Goal: Transaction & Acquisition: Subscribe to service/newsletter

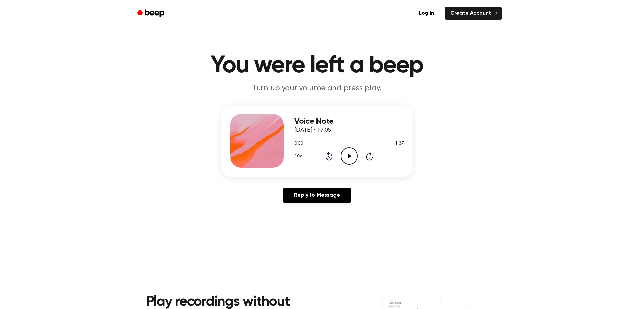
click at [349, 162] on icon "Play Audio" at bounding box center [349, 155] width 17 height 17
click at [352, 156] on icon "Pause Audio" at bounding box center [349, 155] width 17 height 17
click at [353, 152] on icon "Play Audio" at bounding box center [349, 155] width 17 height 17
click at [351, 154] on icon at bounding box center [349, 156] width 3 height 4
click at [350, 155] on icon "Play Audio" at bounding box center [349, 155] width 17 height 17
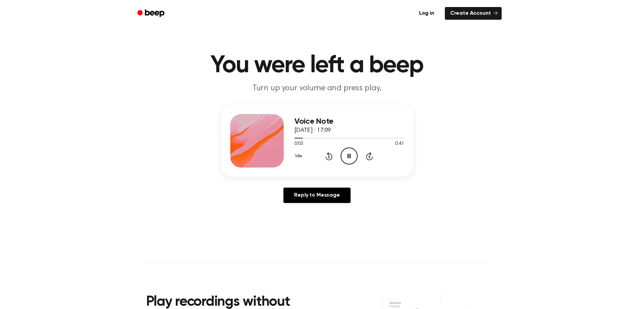
click at [352, 156] on icon "Pause Audio" at bounding box center [349, 155] width 17 height 17
click at [449, 2] on div "Log in Create Account" at bounding box center [317, 13] width 369 height 27
click at [425, 13] on link "Log in" at bounding box center [427, 13] width 28 height 15
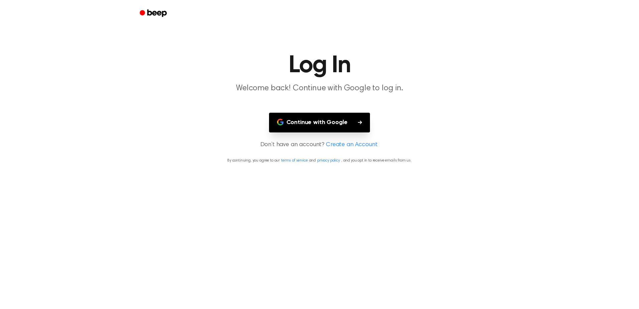
click at [338, 117] on button "Continue with Google" at bounding box center [319, 123] width 101 height 20
